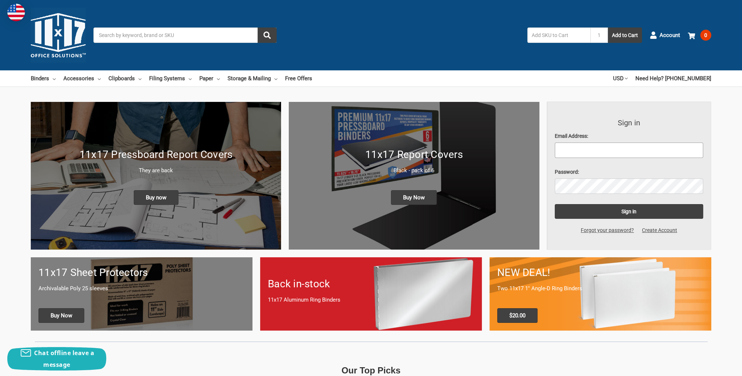
type input "AFish@KahunaUSA.com"
click at [183, 34] on input "Search" at bounding box center [184, 34] width 183 height 15
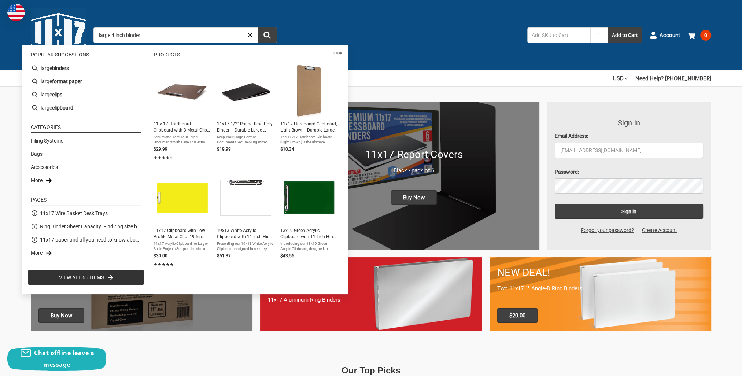
type input "large 4 inch binders"
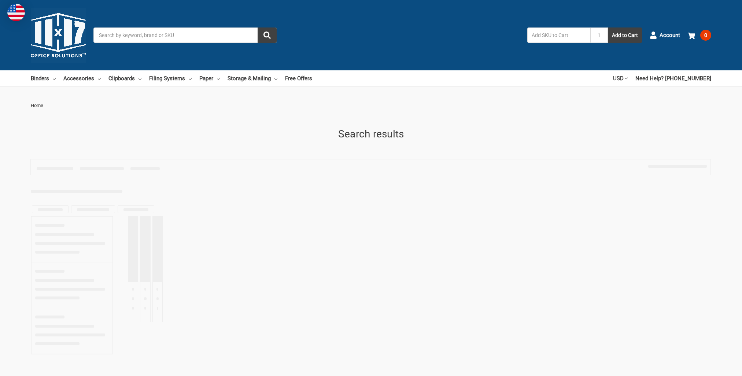
type input "large 4 inch binders"
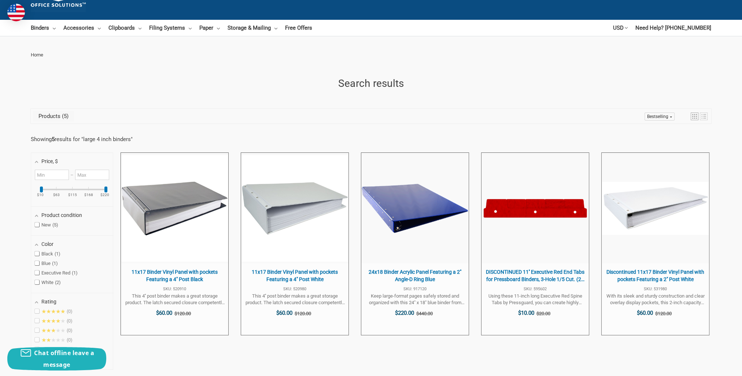
scroll to position [42, 0]
